Goal: Contribute content

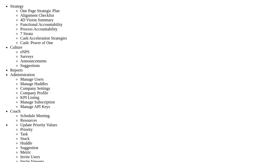
click at [21, 109] on span at bounding box center [21, 111] width 0 height 4
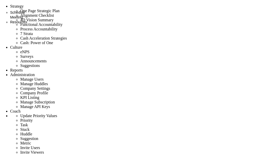
click at [27, 24] on span "Resources" at bounding box center [18, 22] width 17 height 4
type input "ok 1"
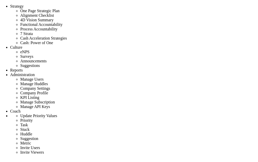
scroll to position [2, 0]
drag, startPoint x: 159, startPoint y: 58, endPoint x: 185, endPoint y: 58, distance: 26.1
copy p ""S3 upload failed"
